Goal: Find specific page/section: Find specific page/section

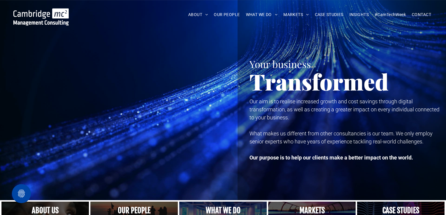
click at [211, 159] on div at bounding box center [120, 100] width 217 height 200
click at [219, 15] on span "OUR PEOPLE" at bounding box center [227, 14] width 26 height 9
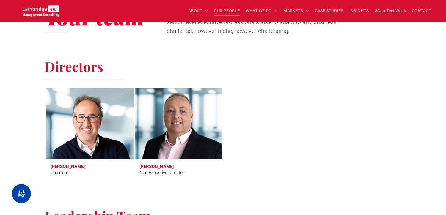
scroll to position [220, 0]
